Goal: Information Seeking & Learning: Learn about a topic

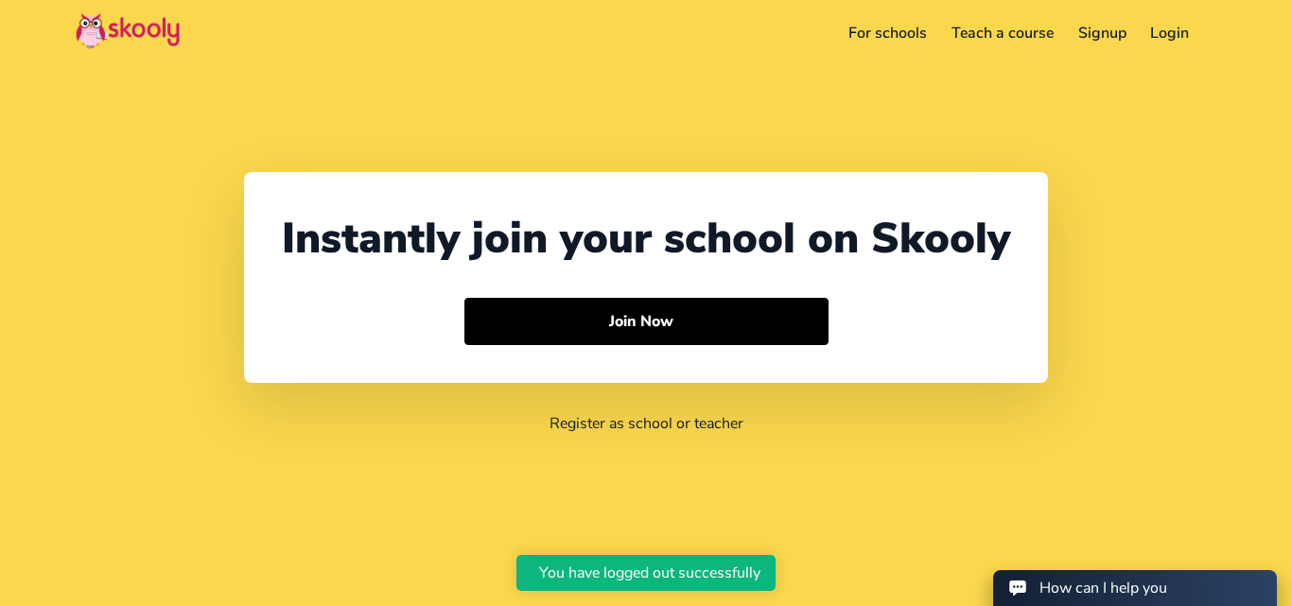
select select "91"
select select "[GEOGRAPHIC_DATA]"
select select "[GEOGRAPHIC_DATA]/[GEOGRAPHIC_DATA]"
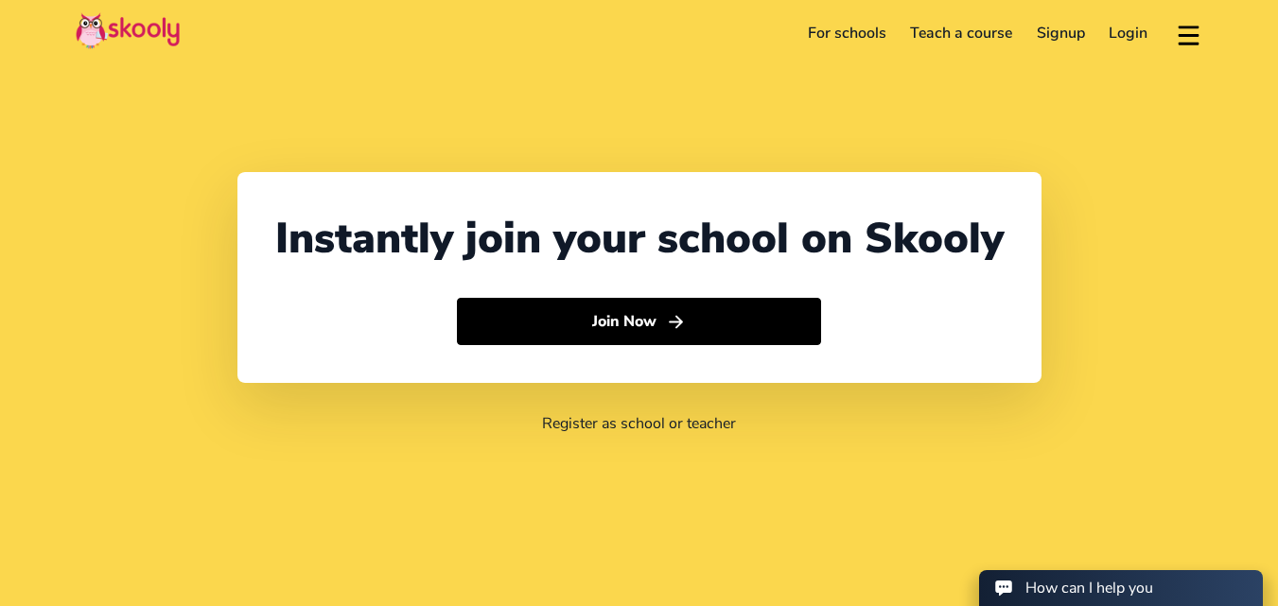
click at [846, 34] on link "For schools" at bounding box center [847, 33] width 103 height 30
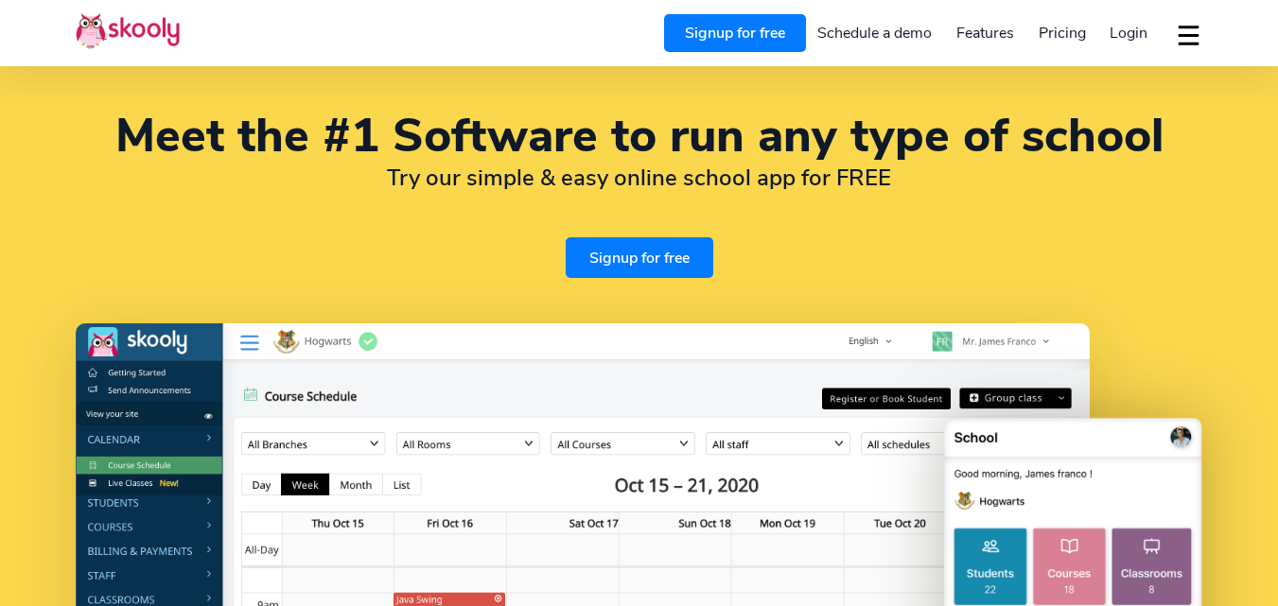
select select "en"
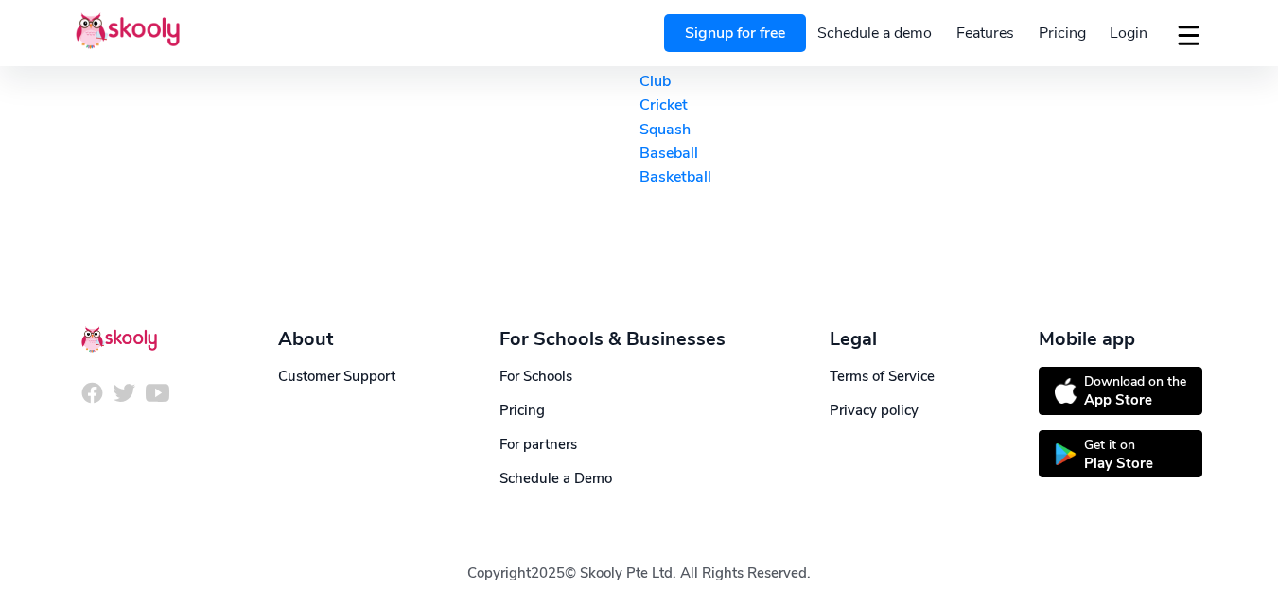
select select "91"
select select "[GEOGRAPHIC_DATA]"
select select "[GEOGRAPHIC_DATA]/[GEOGRAPHIC_DATA]"
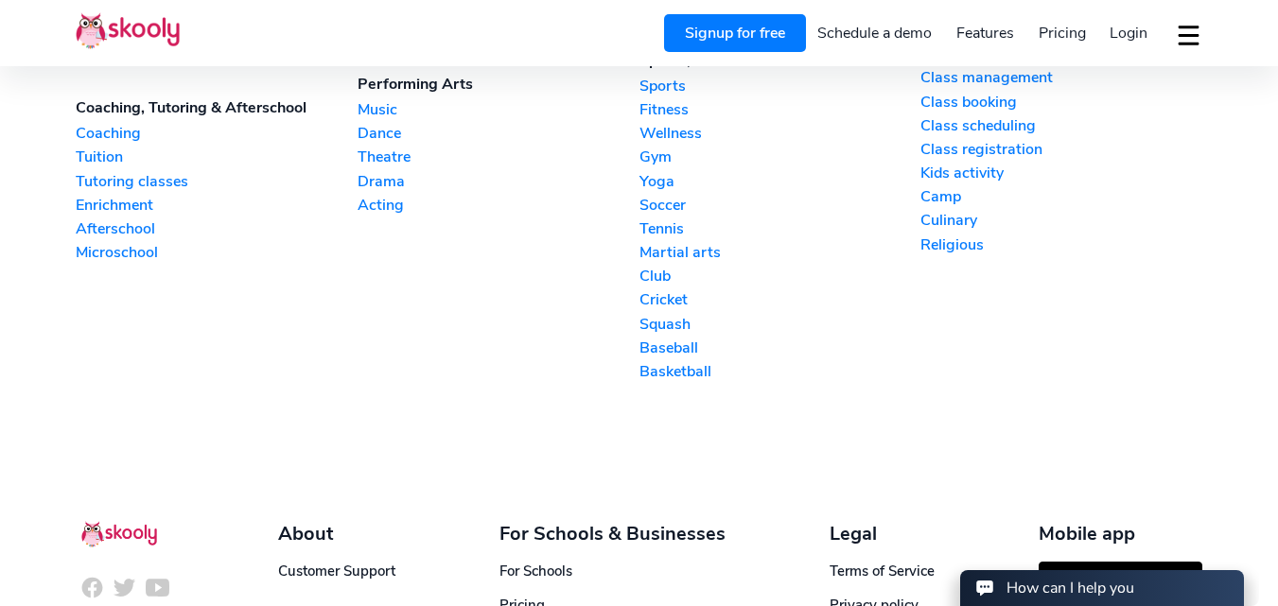
scroll to position [4434, 0]
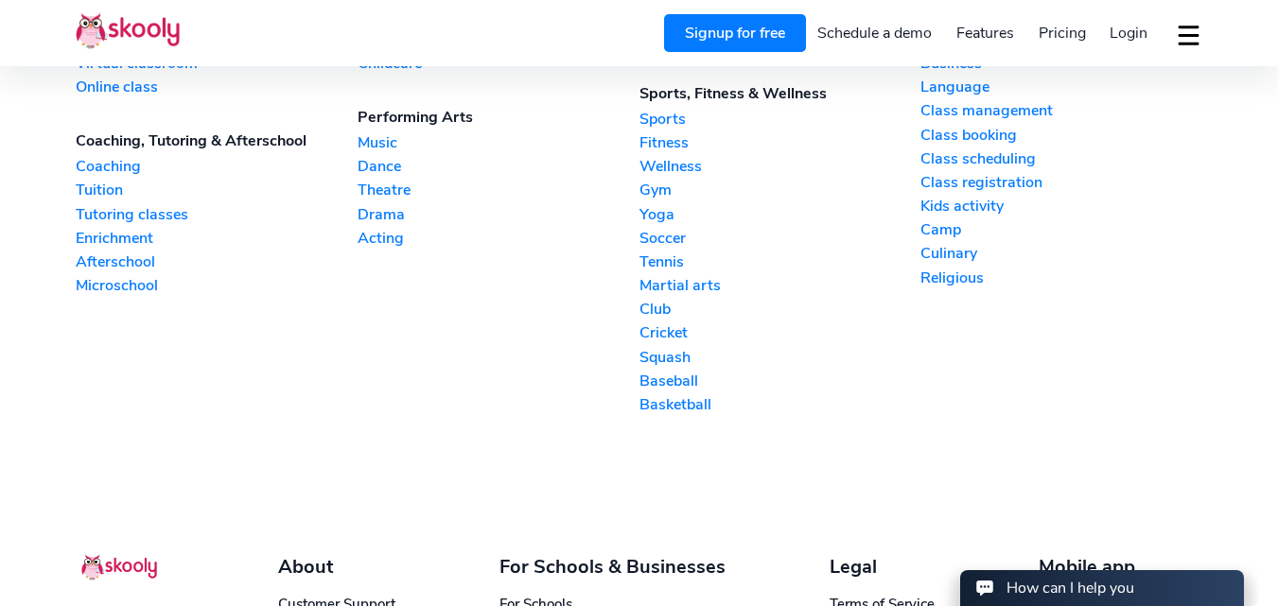
click at [949, 272] on link "Religious" at bounding box center [1062, 278] width 282 height 21
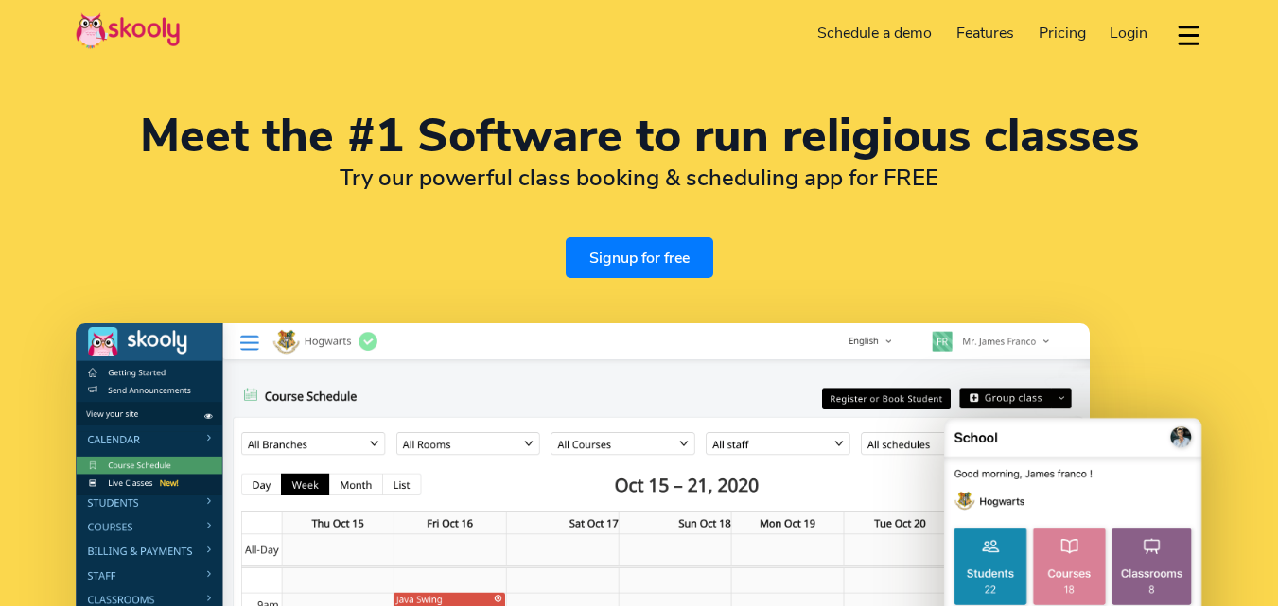
select select "en"
select select "91"
select select "[GEOGRAPHIC_DATA]"
select select "[GEOGRAPHIC_DATA]/[GEOGRAPHIC_DATA]"
